Goal: Find specific page/section: Find specific page/section

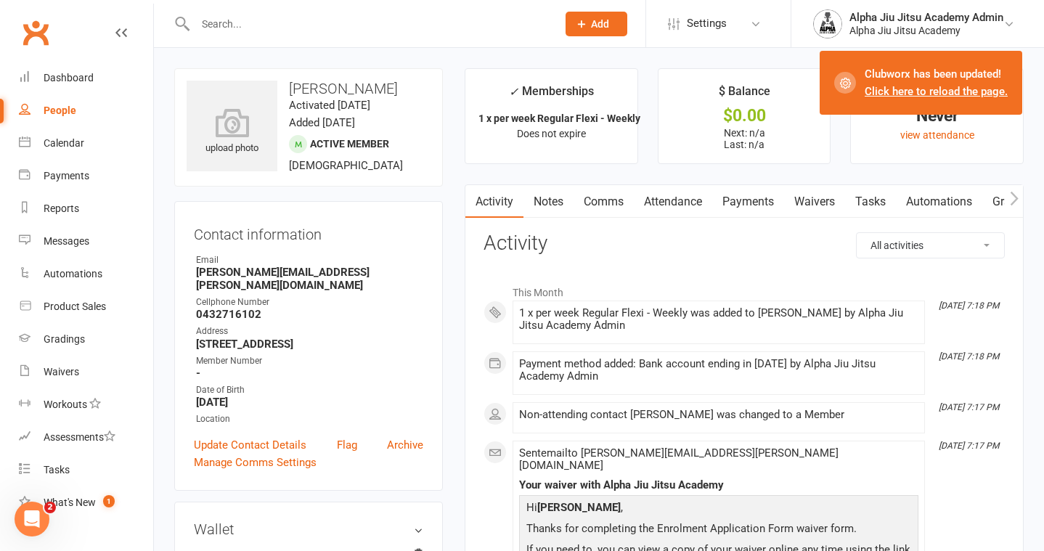
click at [75, 106] on link "People" at bounding box center [86, 110] width 134 height 33
select select "100"
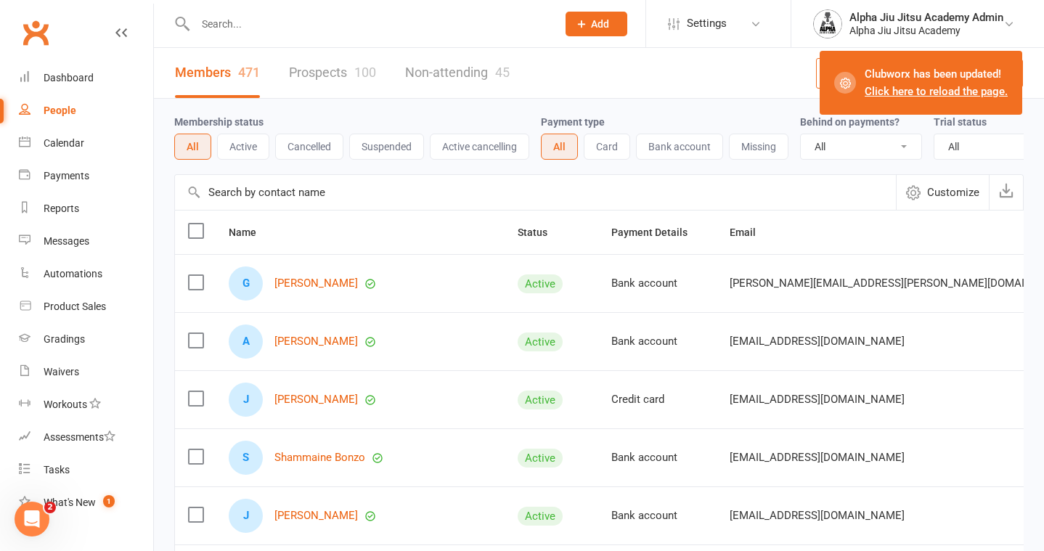
click at [252, 195] on input "text" at bounding box center [535, 192] width 721 height 35
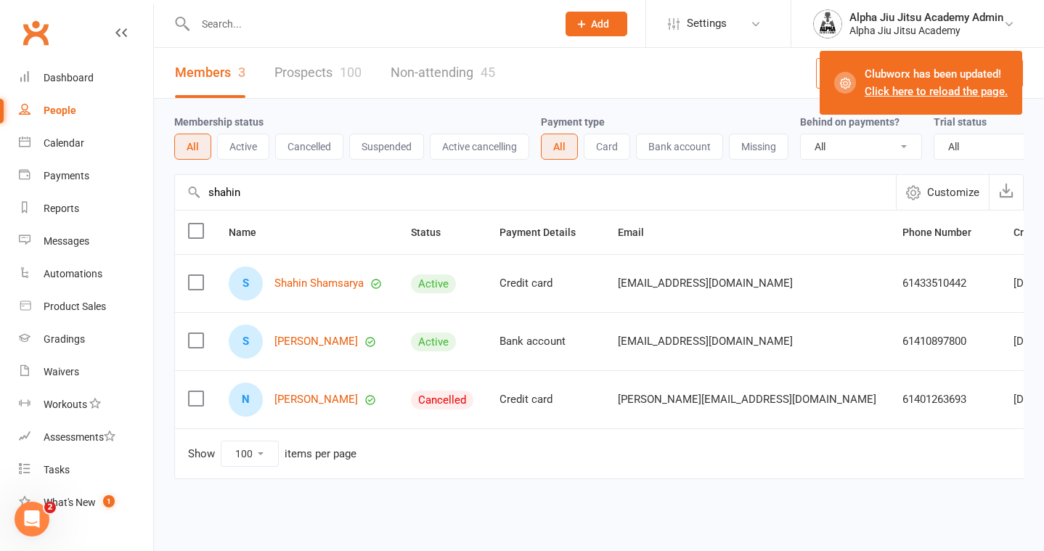
type input "shahin"
click at [885, 95] on link "Click here to reload the page." at bounding box center [936, 91] width 143 height 13
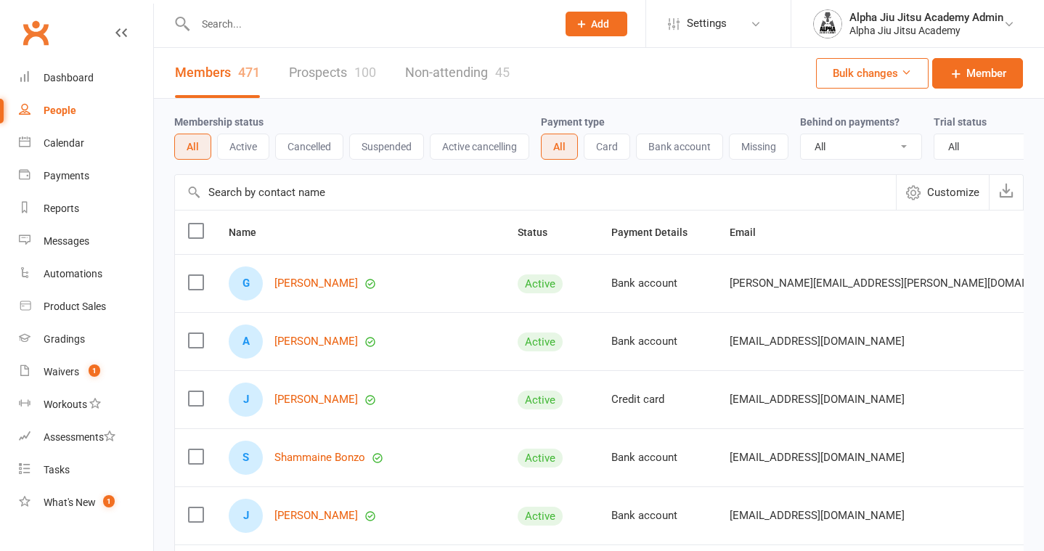
select select "100"
